Goal: Task Accomplishment & Management: Manage account settings

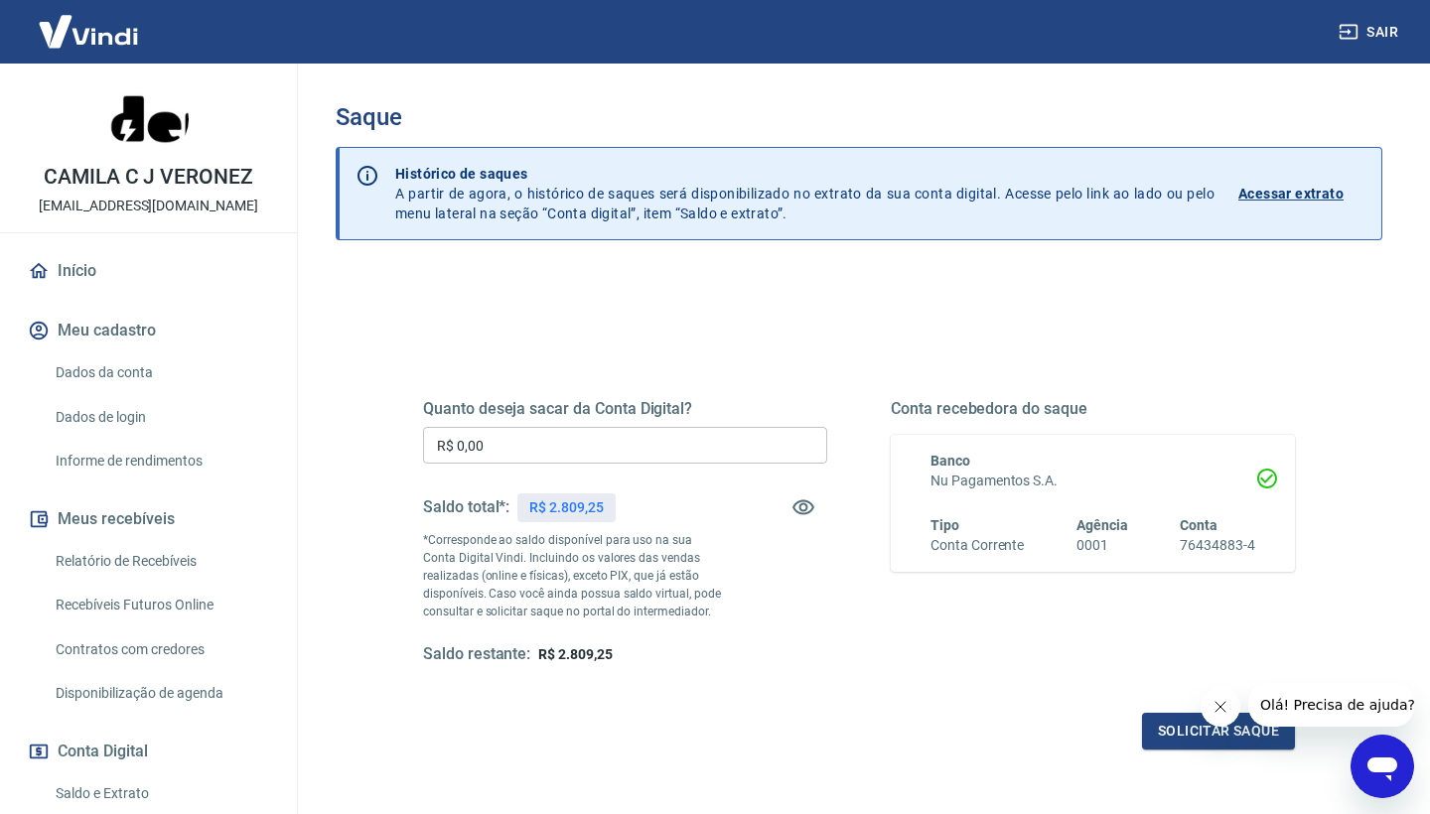
click at [567, 435] on input "R$ 0,00" at bounding box center [625, 445] width 404 height 37
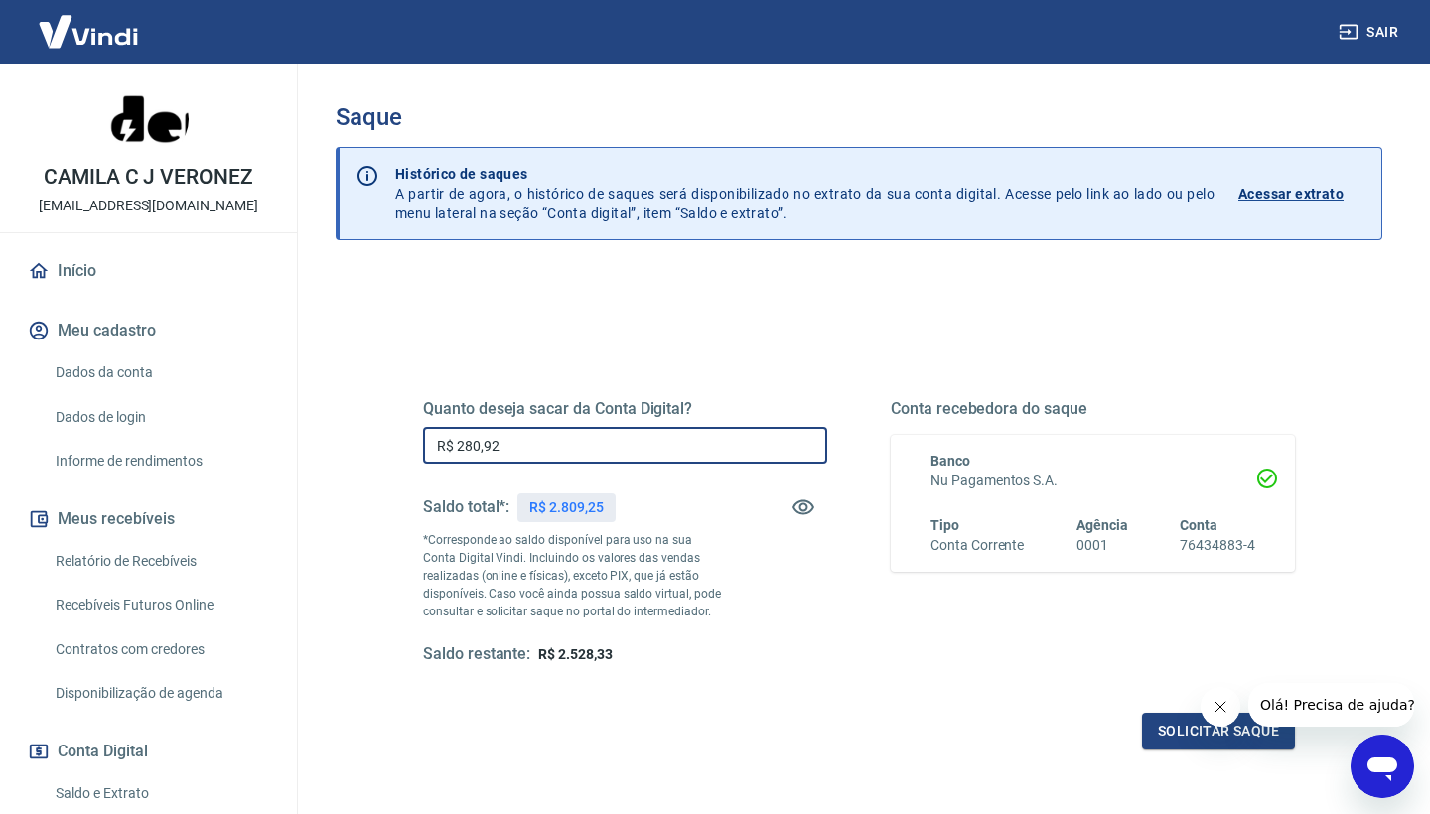
type input "R$ 2.809,25"
click at [1185, 732] on button "Solicitar saque" at bounding box center [1218, 731] width 153 height 37
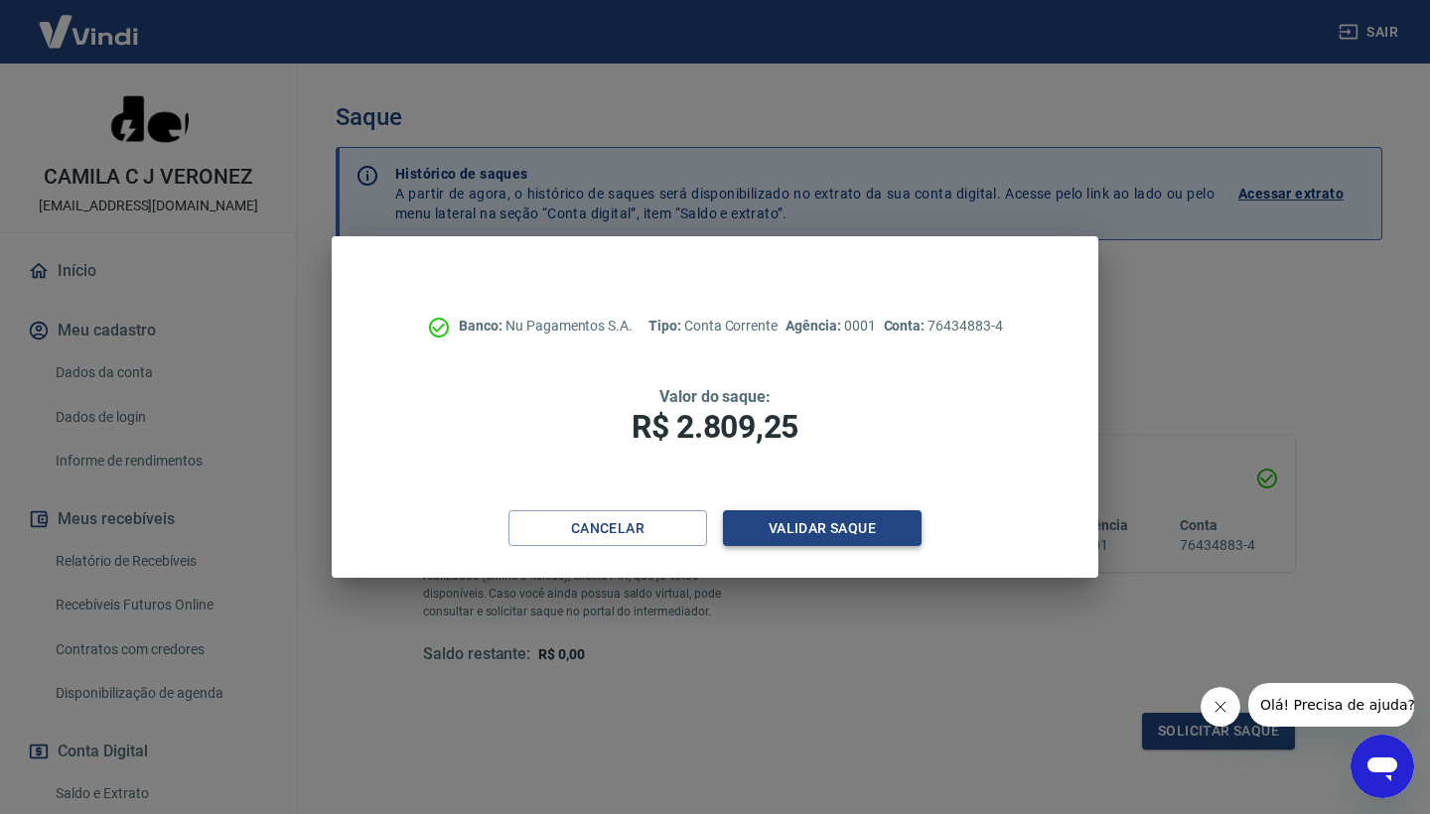
click at [847, 516] on button "Validar saque" at bounding box center [822, 528] width 199 height 37
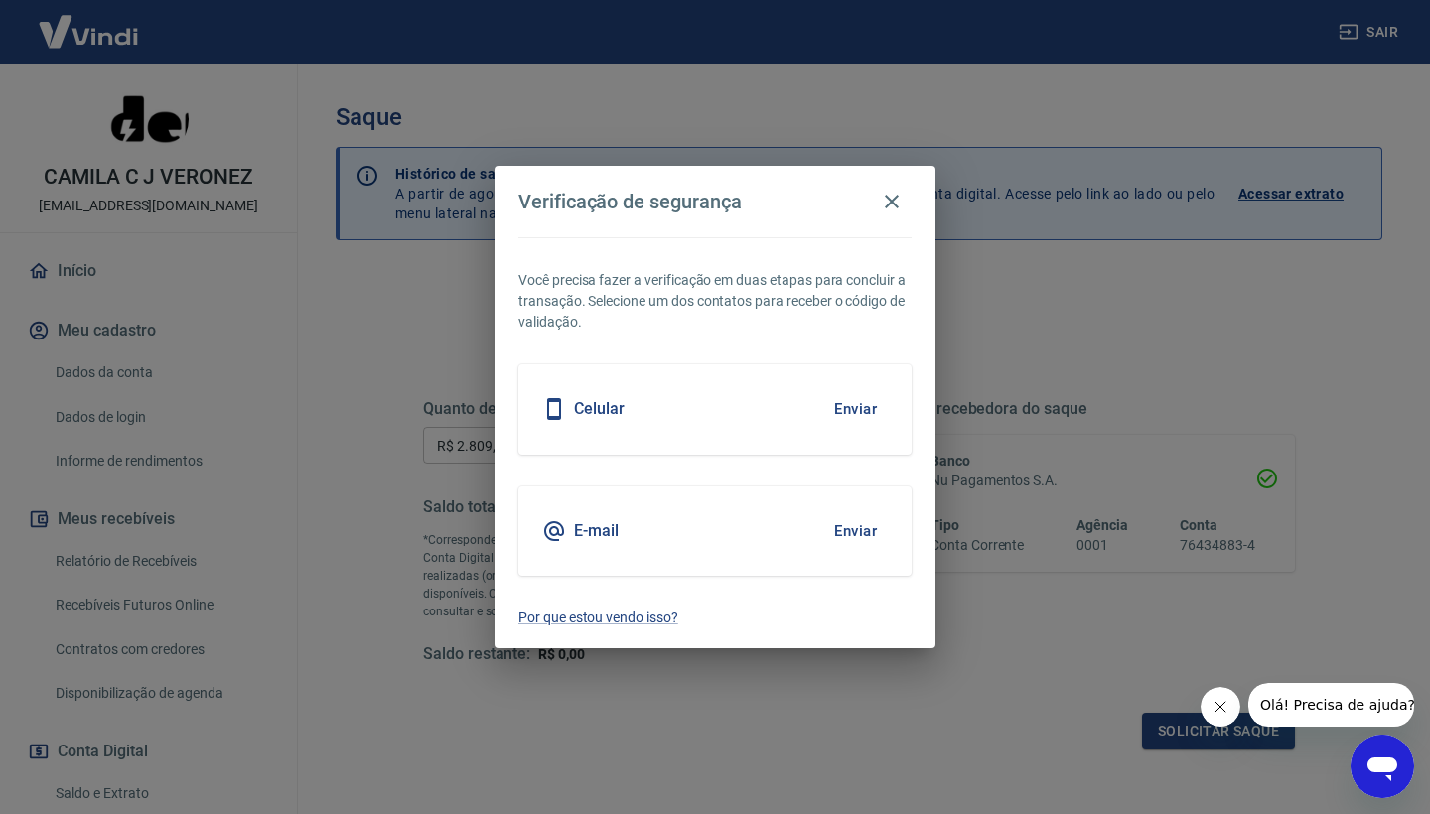
click at [757, 416] on div "Celular Enviar" at bounding box center [714, 408] width 393 height 89
click at [838, 418] on button "Enviar" at bounding box center [855, 409] width 65 height 42
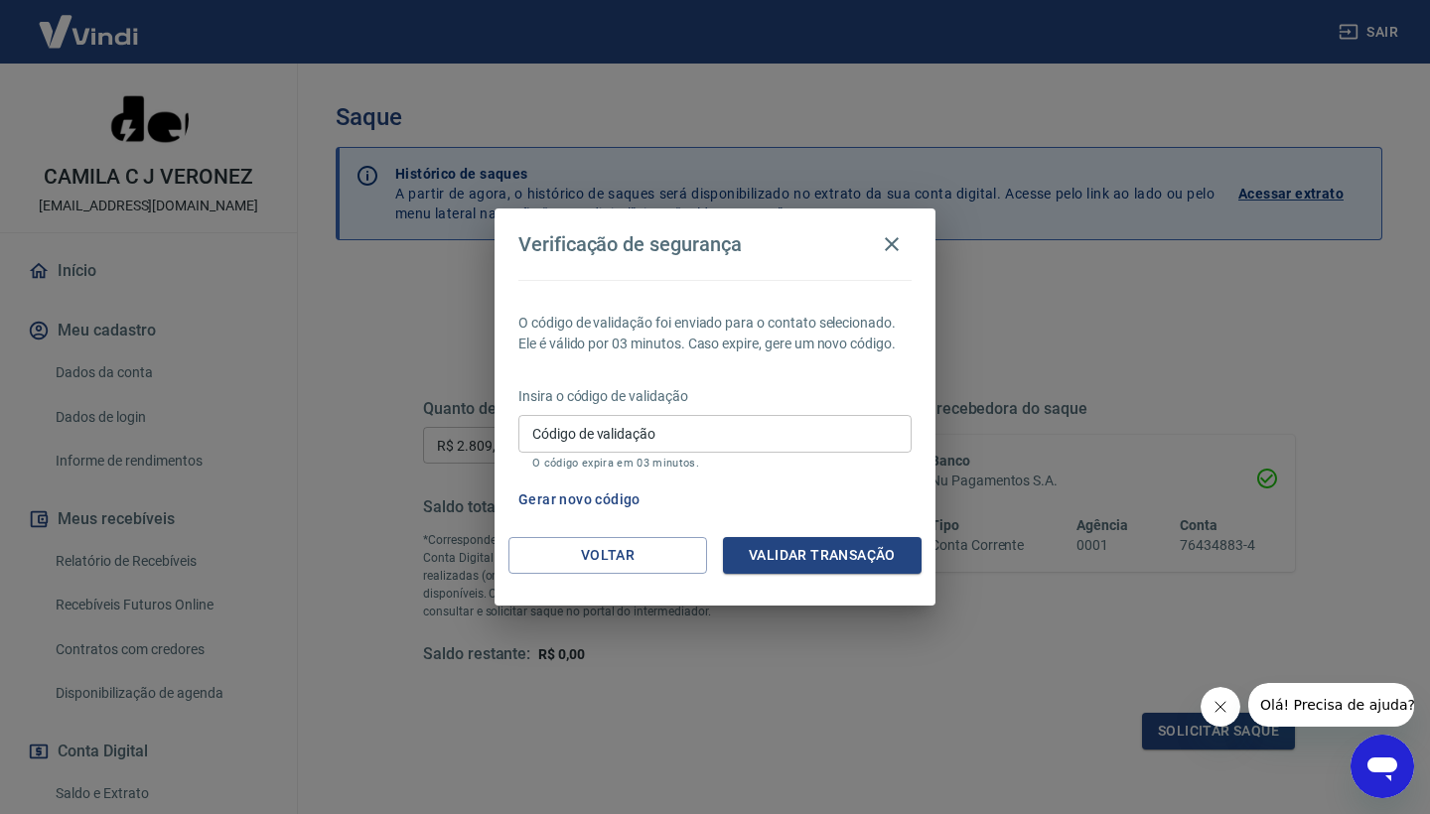
click at [799, 455] on div "Código de validação Código de validação O código expira em 03 minutos." at bounding box center [714, 442] width 393 height 54
click at [800, 433] on input "Código de validação" at bounding box center [714, 433] width 393 height 37
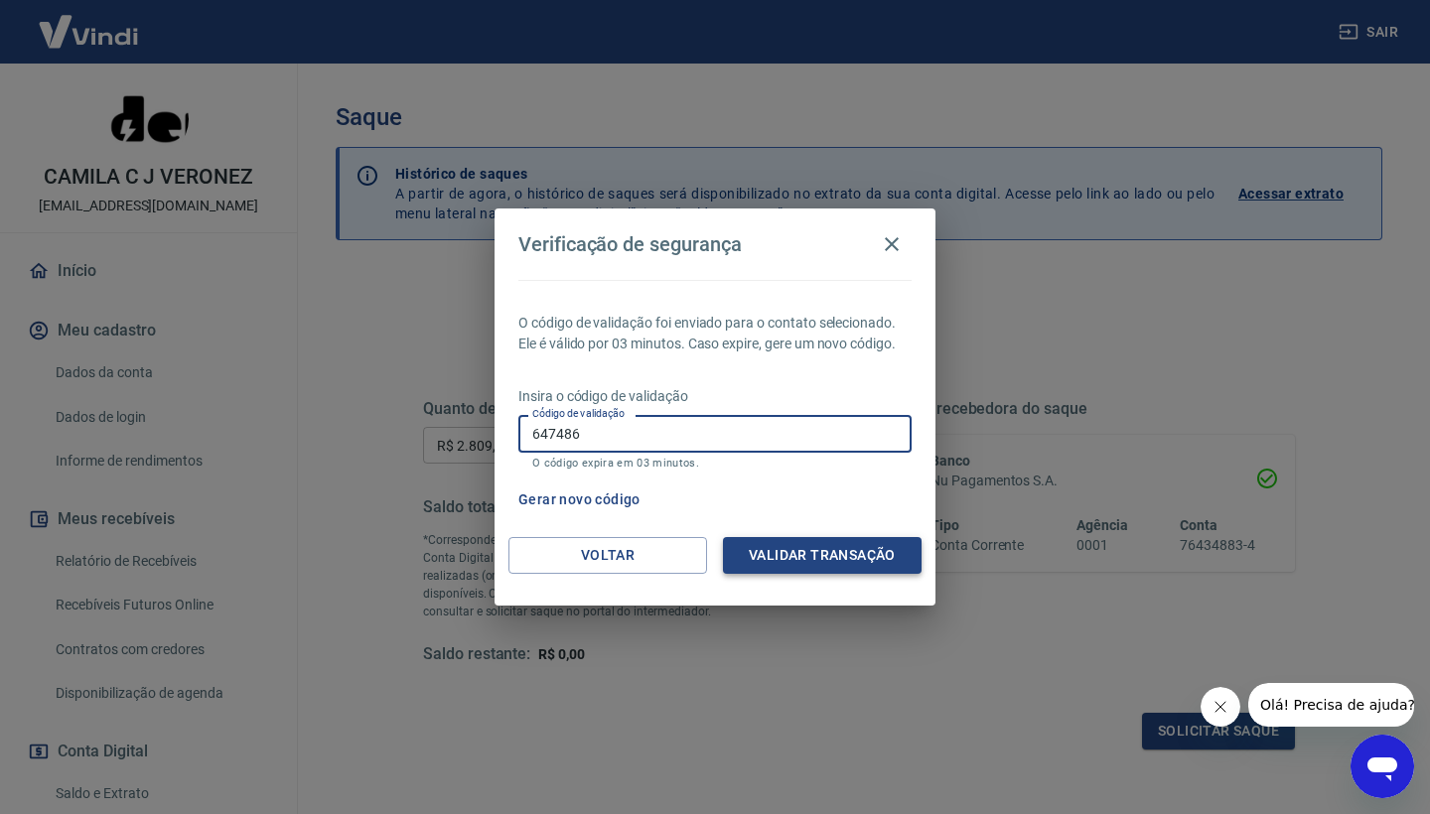
type input "647486"
click at [845, 550] on button "Validar transação" at bounding box center [822, 555] width 199 height 37
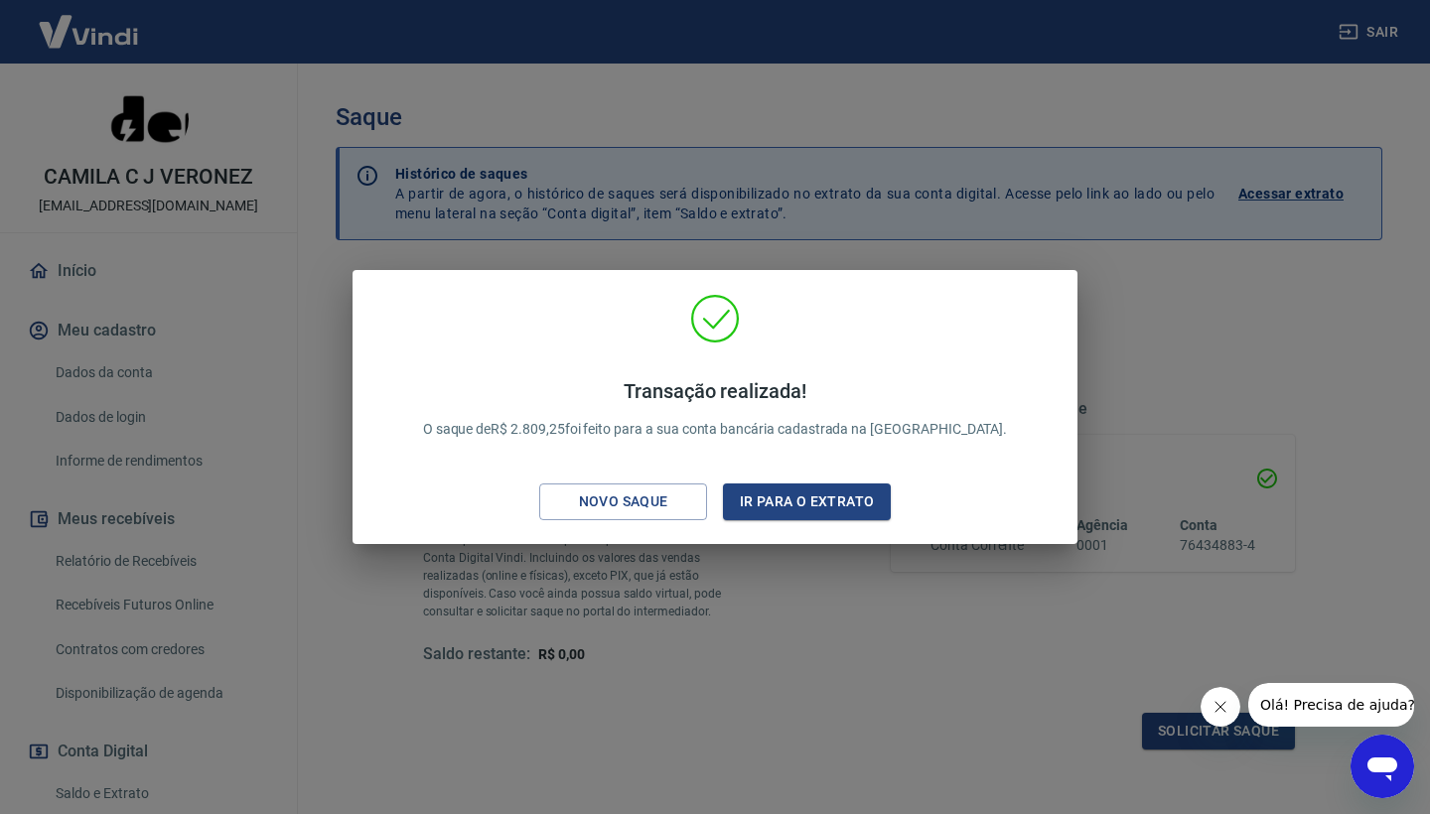
click at [776, 697] on div "Transação realizada! O saque de R$ 2.809,25 foi feito para a sua conta bancária…" at bounding box center [715, 407] width 1430 height 814
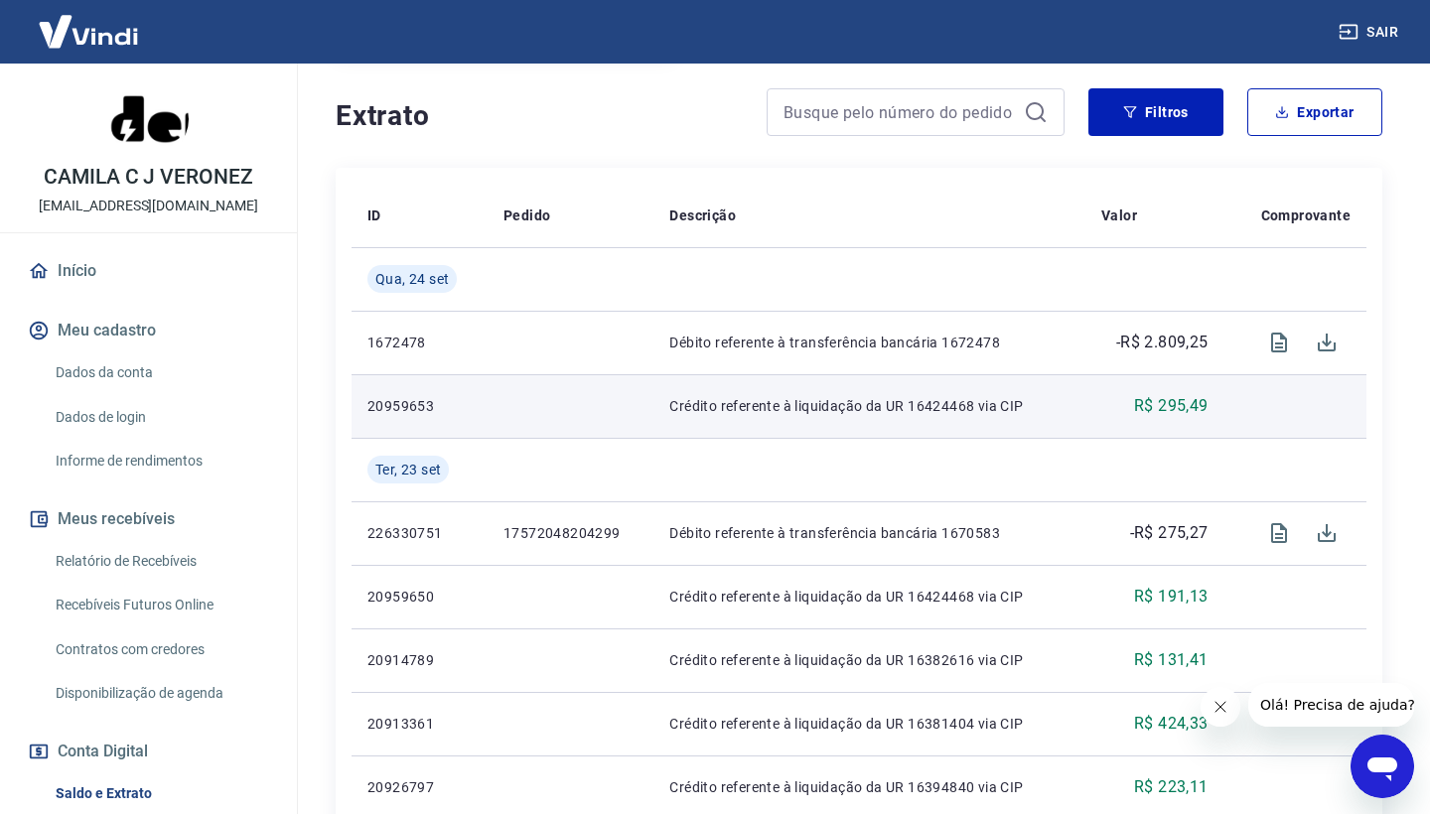
scroll to position [373, 0]
